Goal: Task Accomplishment & Management: Complete application form

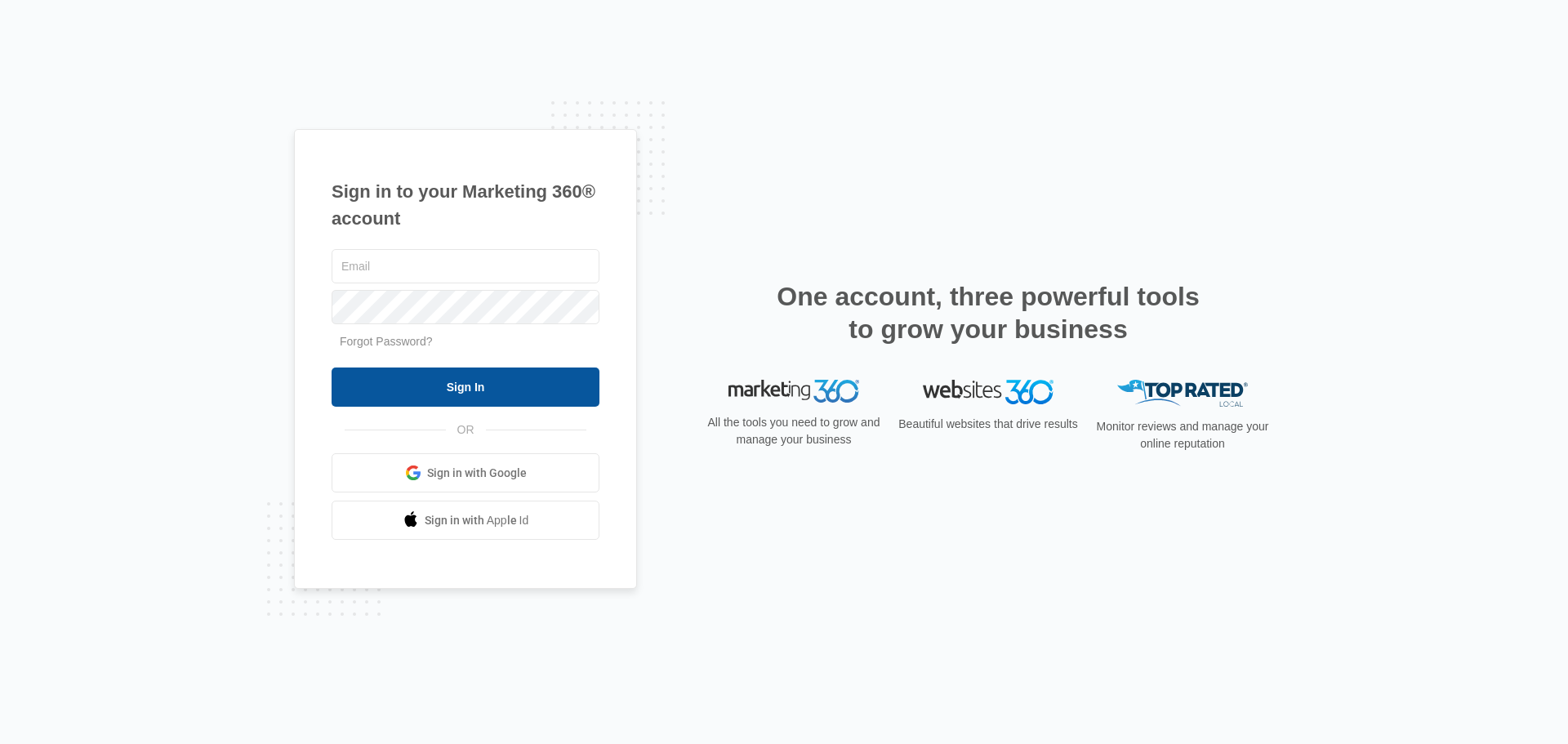
type input "[PERSON_NAME][EMAIL_ADDRESS][DOMAIN_NAME]"
click at [411, 384] on input "Sign In" at bounding box center [465, 387] width 267 height 39
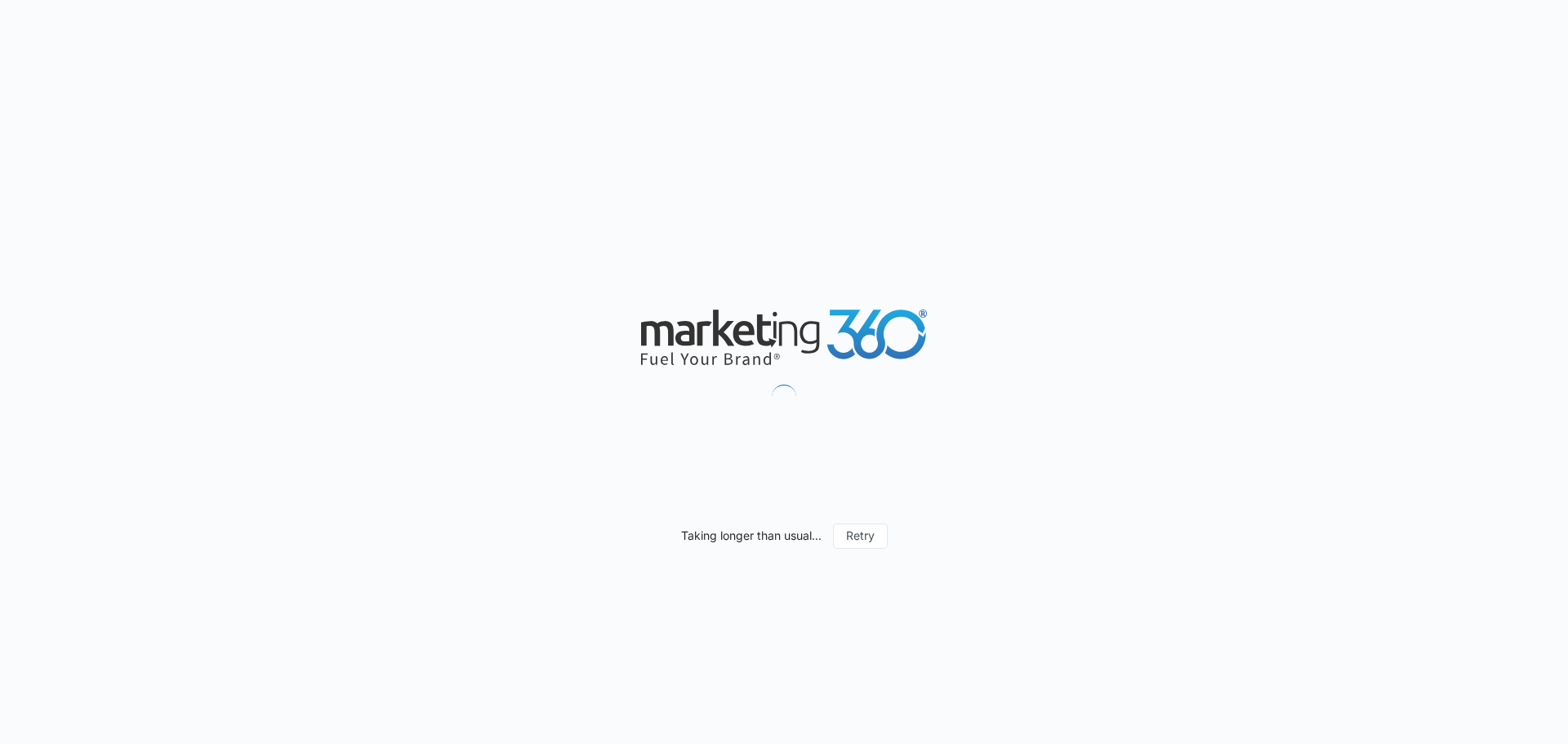
drag, startPoint x: 459, startPoint y: 142, endPoint x: 392, endPoint y: 142, distance: 67.0
